Goal: Task Accomplishment & Management: Complete application form

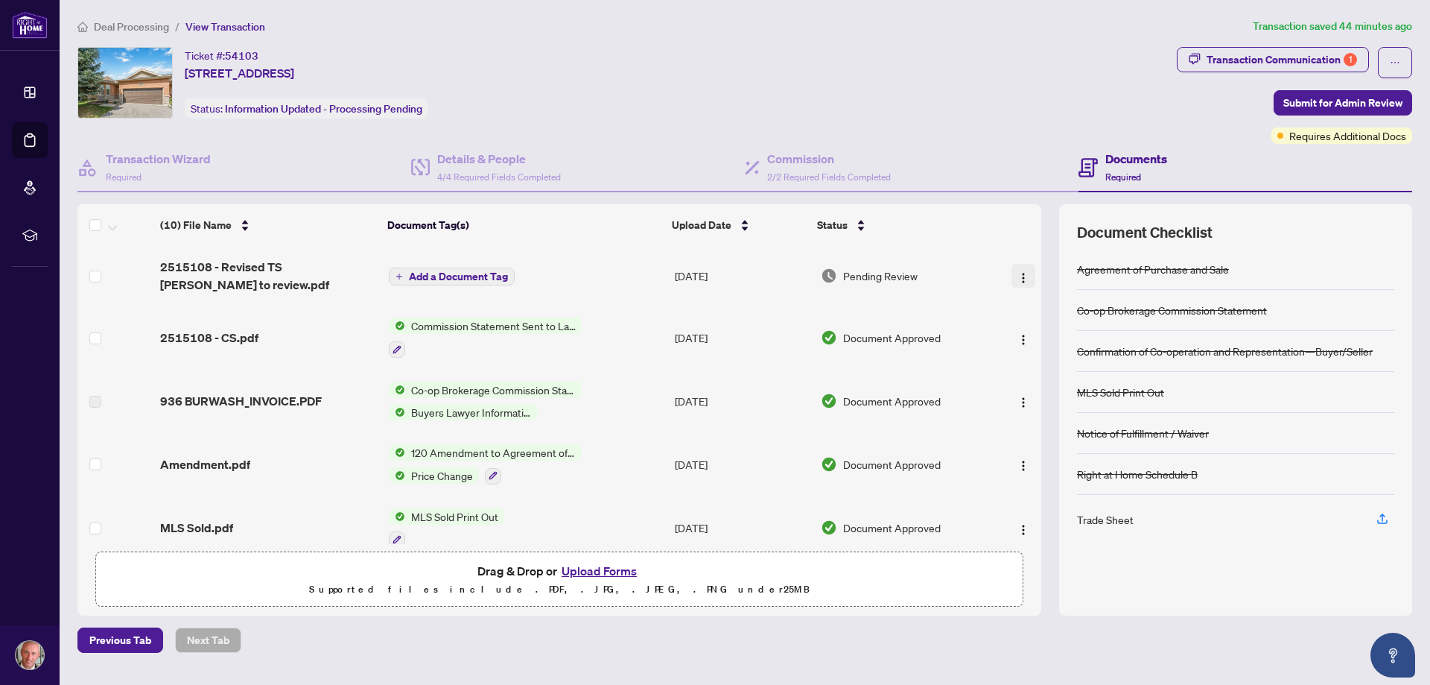
click at [1018, 274] on img "button" at bounding box center [1024, 278] width 12 height 12
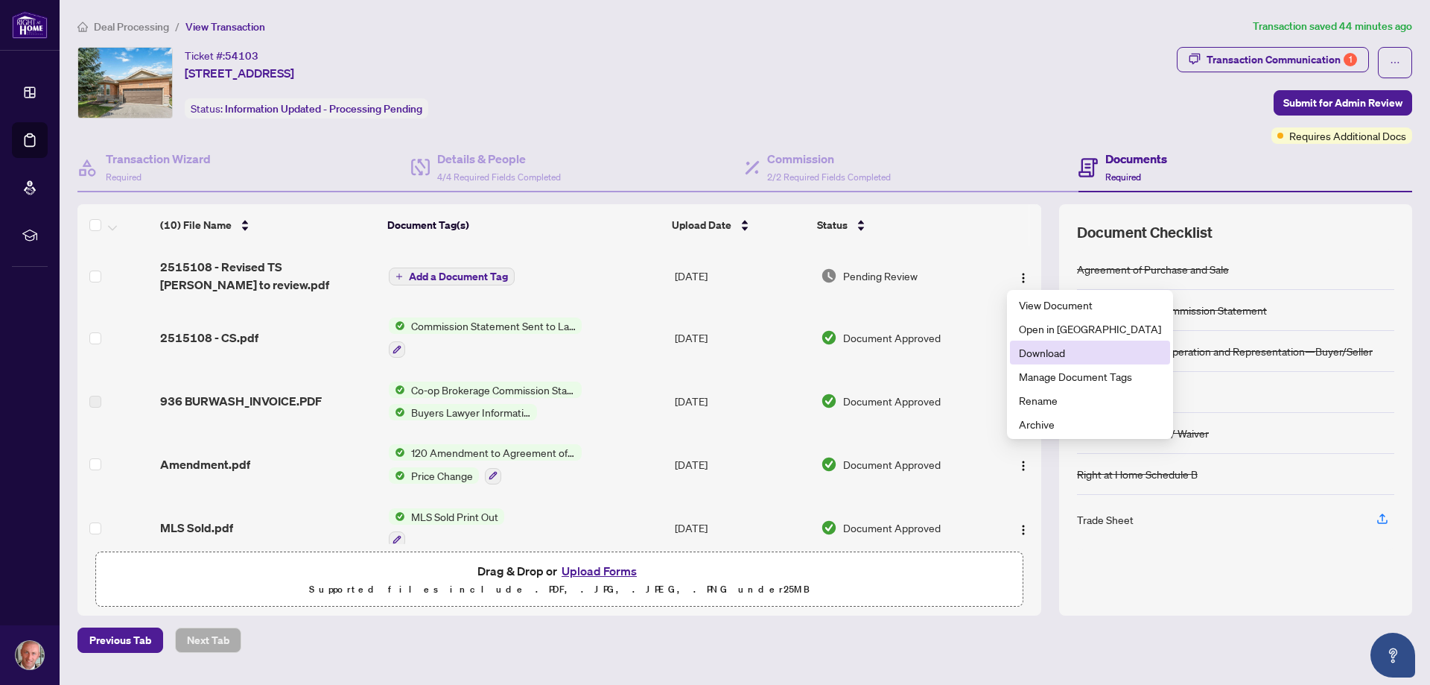
click at [1049, 349] on span "Download" at bounding box center [1090, 352] width 142 height 16
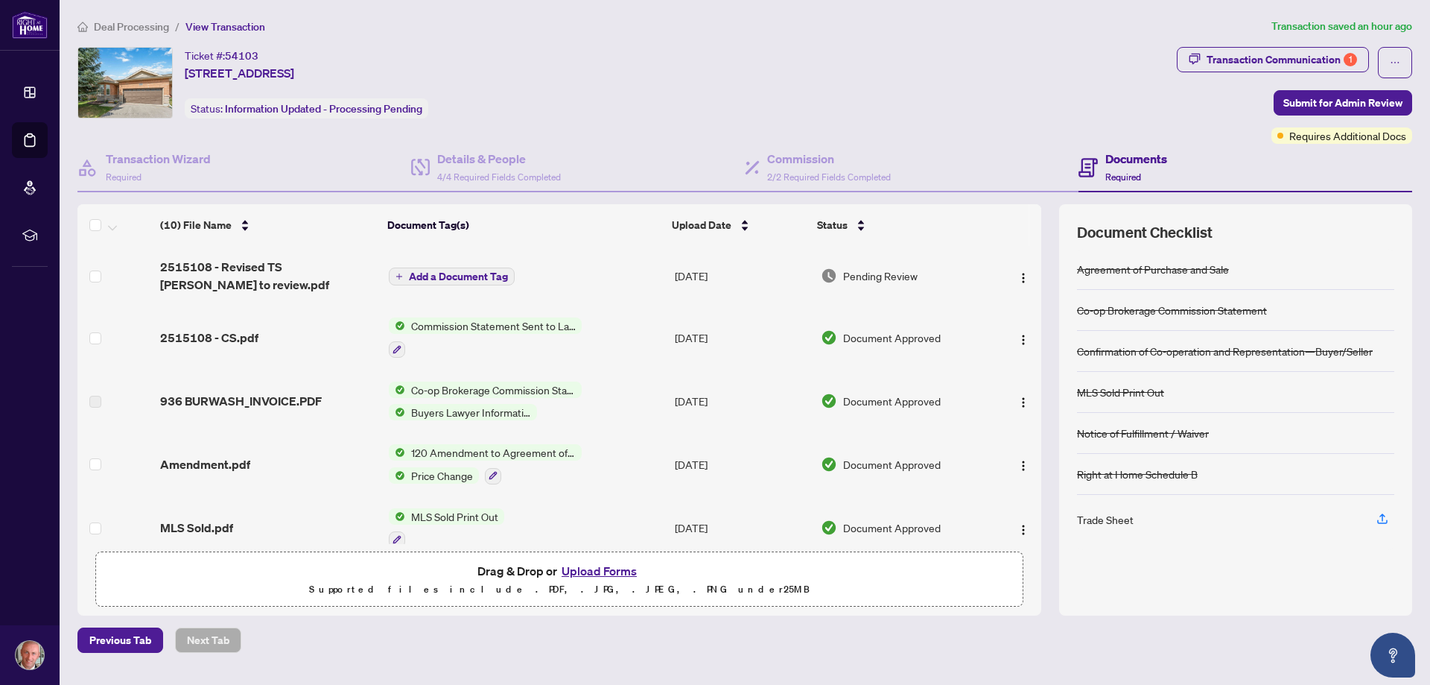
click at [609, 571] on button "Upload Forms" at bounding box center [599, 570] width 84 height 19
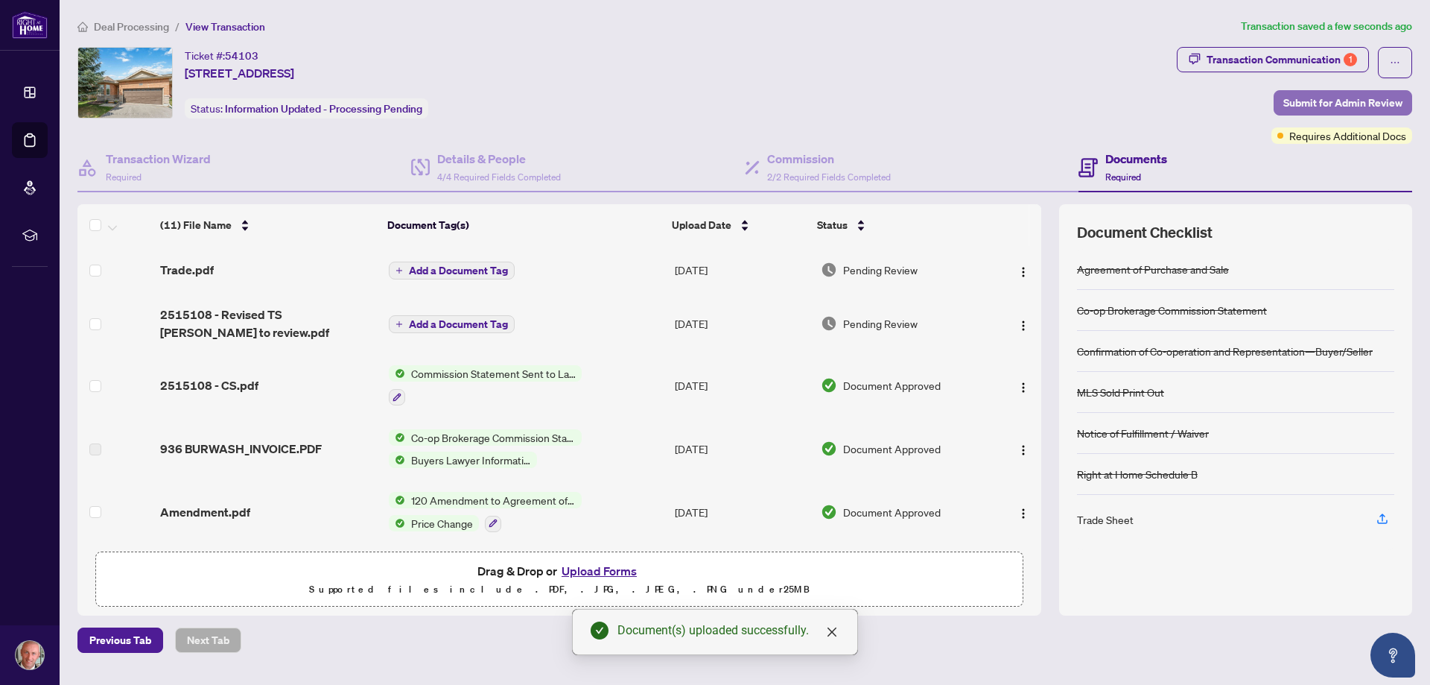
click at [1305, 98] on span "Submit for Admin Review" at bounding box center [1343, 103] width 119 height 24
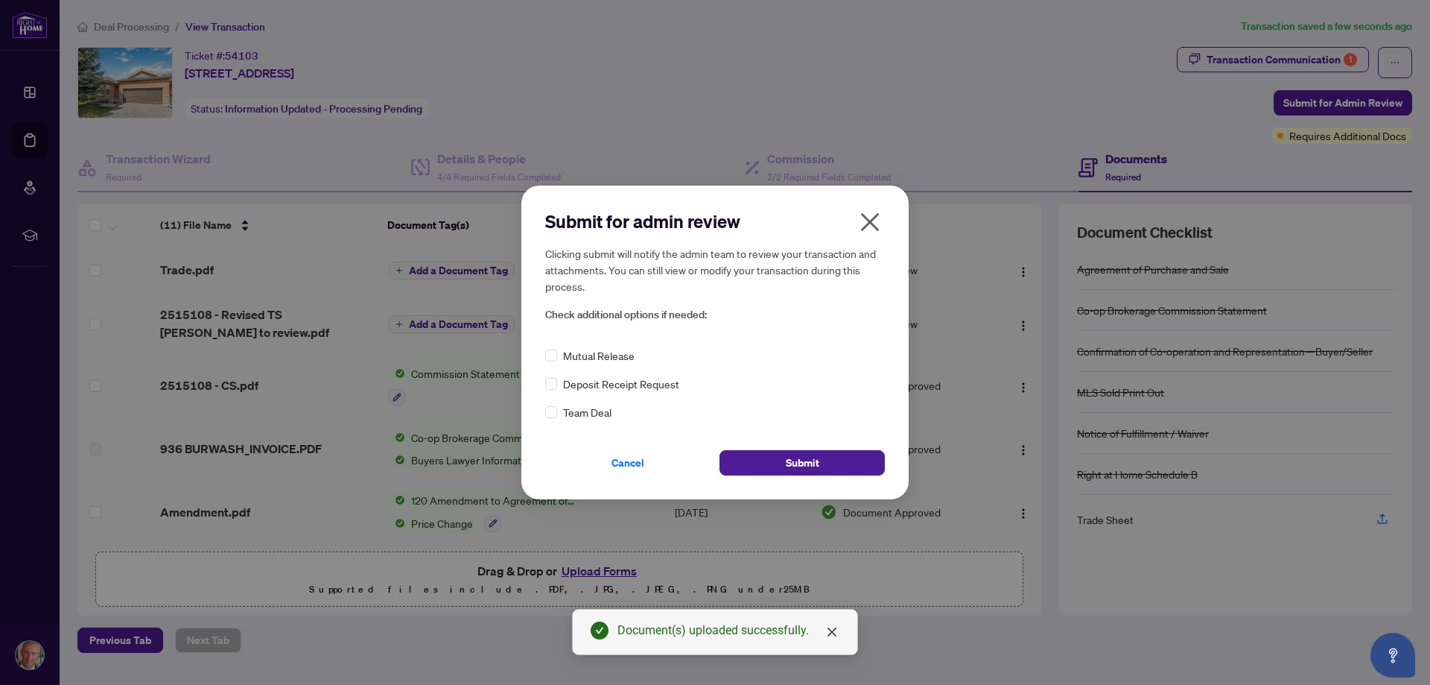
click at [867, 221] on icon "close" at bounding box center [870, 222] width 24 height 24
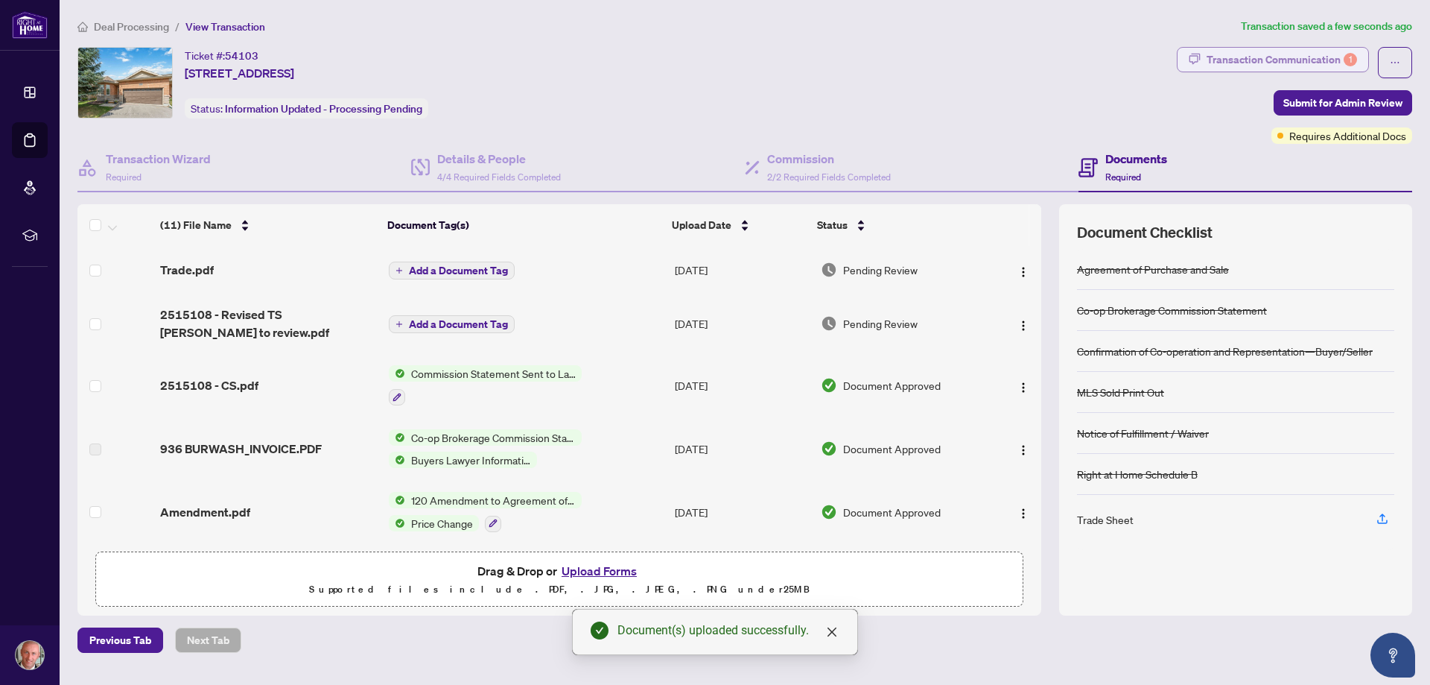
click at [1250, 47] on button "Transaction Communication 1" at bounding box center [1273, 59] width 192 height 25
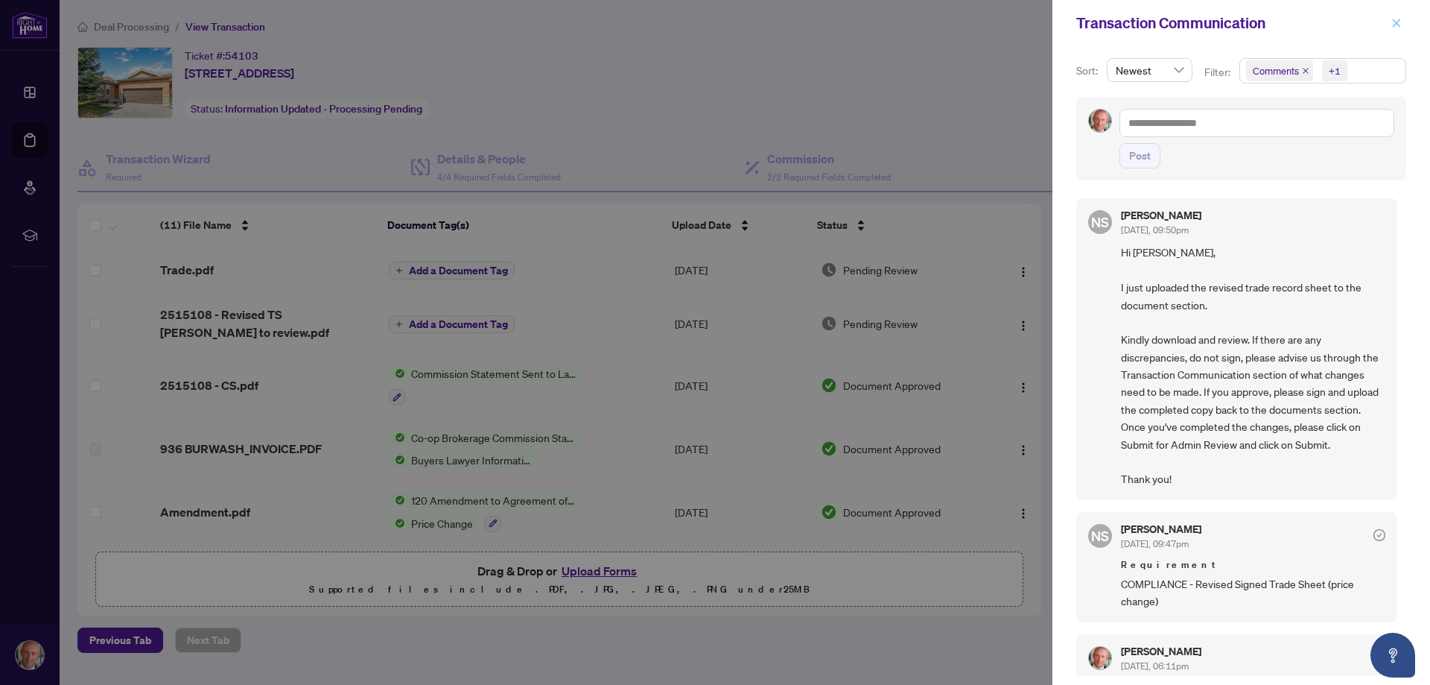
click at [1396, 23] on icon "close" at bounding box center [1397, 23] width 8 height 8
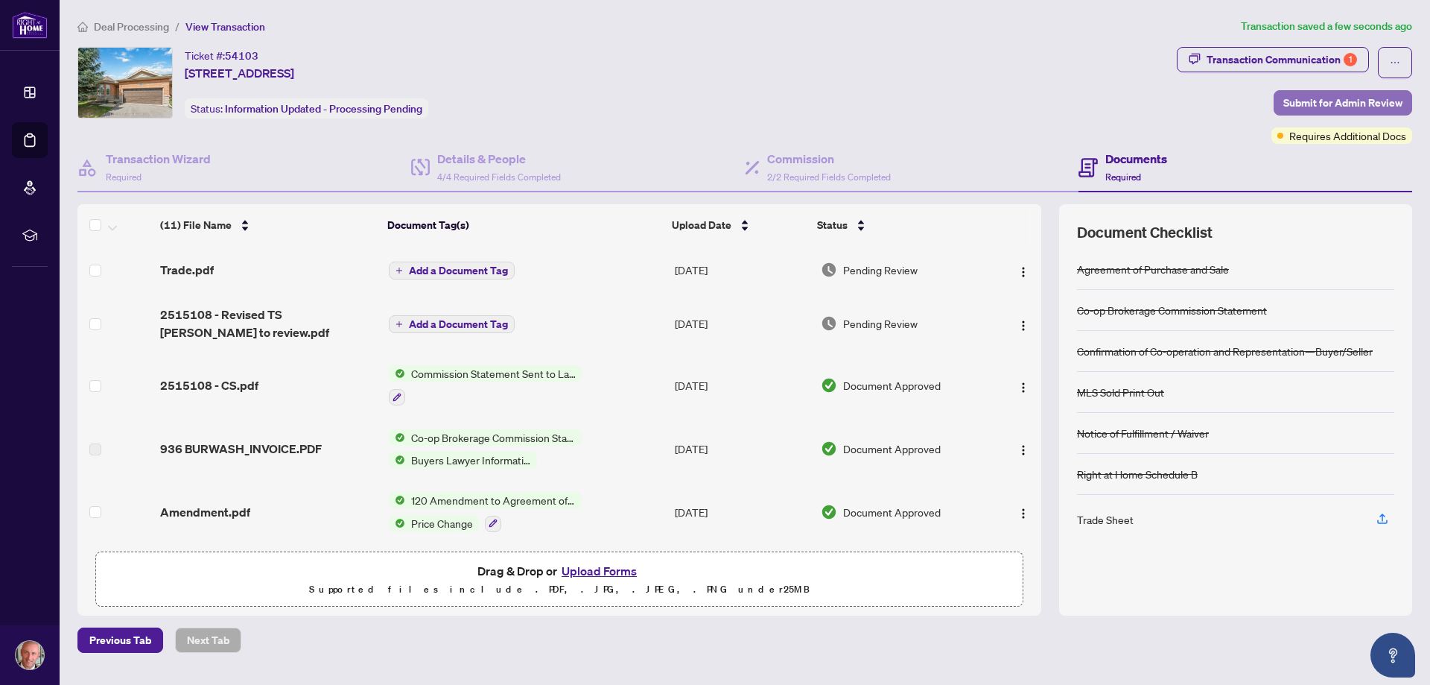
click at [1310, 97] on span "Submit for Admin Review" at bounding box center [1343, 103] width 119 height 24
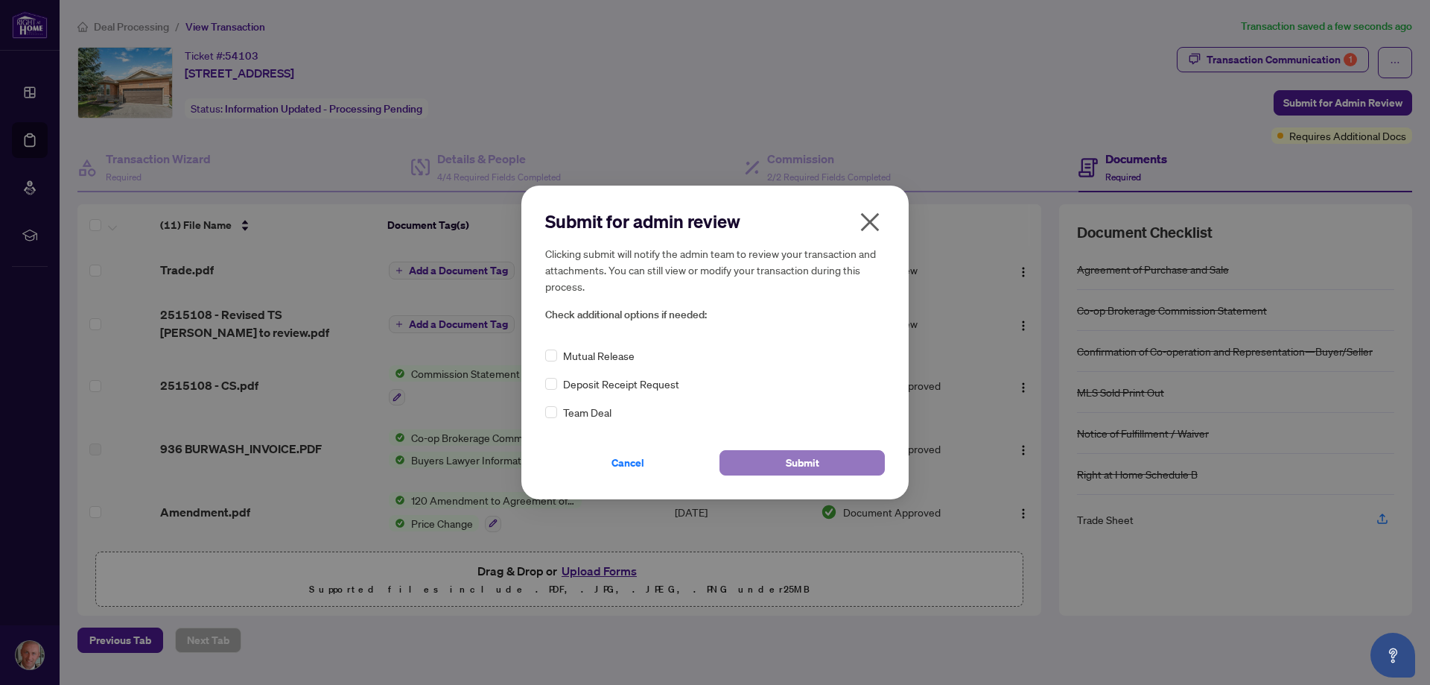
click at [799, 463] on span "Submit" at bounding box center [803, 463] width 34 height 24
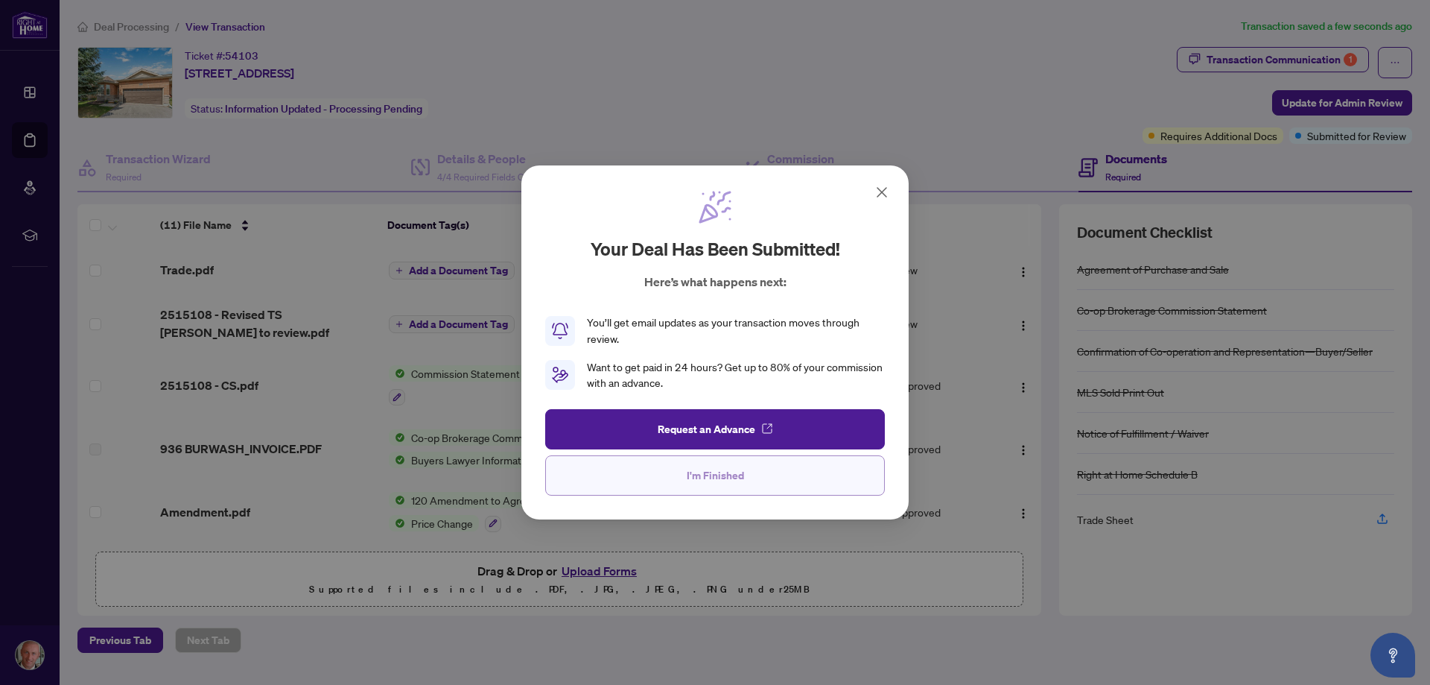
click at [719, 484] on span "I'm Finished" at bounding box center [715, 475] width 57 height 24
